Goal: Transaction & Acquisition: Subscribe to service/newsletter

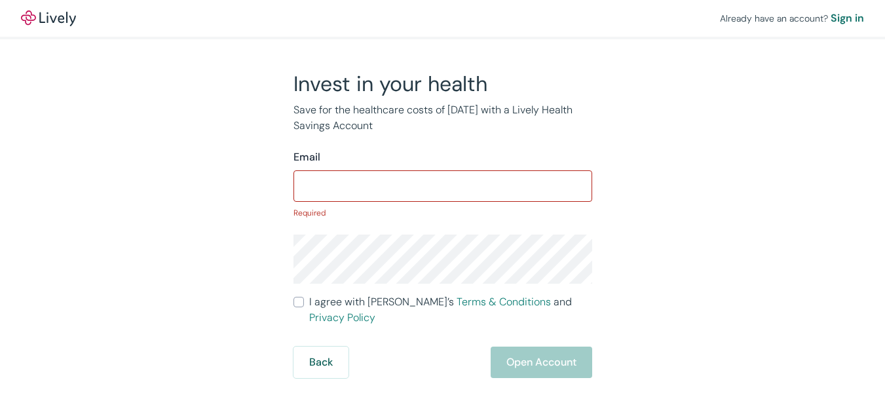
click at [293, 297] on input "I agree with Lively’s Terms & Conditions and Privacy Policy" at bounding box center [298, 302] width 10 height 10
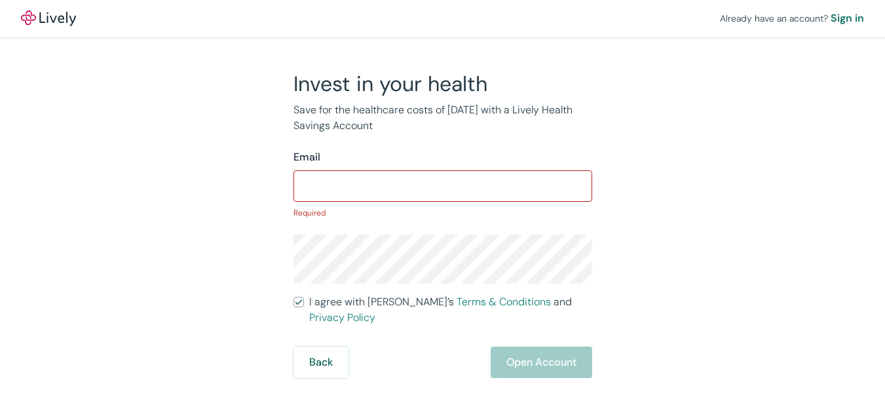
click at [293, 297] on input "I agree with Lively’s Terms & Conditions and Privacy Policy" at bounding box center [298, 302] width 10 height 10
checkbox input "true"
click at [831, 21] on div "Sign in" at bounding box center [847, 18] width 33 height 16
